Goal: Task Accomplishment & Management: Use online tool/utility

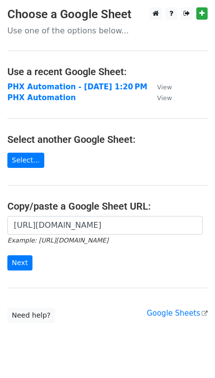
scroll to position [0, 279]
type input "[URL][DOMAIN_NAME]"
click at [31, 257] on form "[URL][DOMAIN_NAME] Example: [URL][DOMAIN_NAME] Next" at bounding box center [107, 243] width 200 height 55
click at [28, 261] on input "Next" at bounding box center [19, 262] width 25 height 15
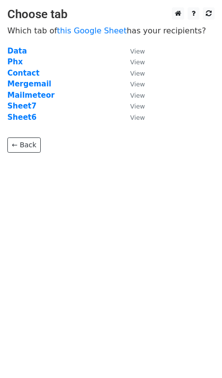
click at [39, 89] on td "Mergemail" at bounding box center [63, 84] width 113 height 11
click at [38, 87] on strong "Mergemail" at bounding box center [29, 84] width 44 height 9
click at [37, 86] on strong "Mergemail" at bounding box center [29, 84] width 44 height 9
